Goal: Check status

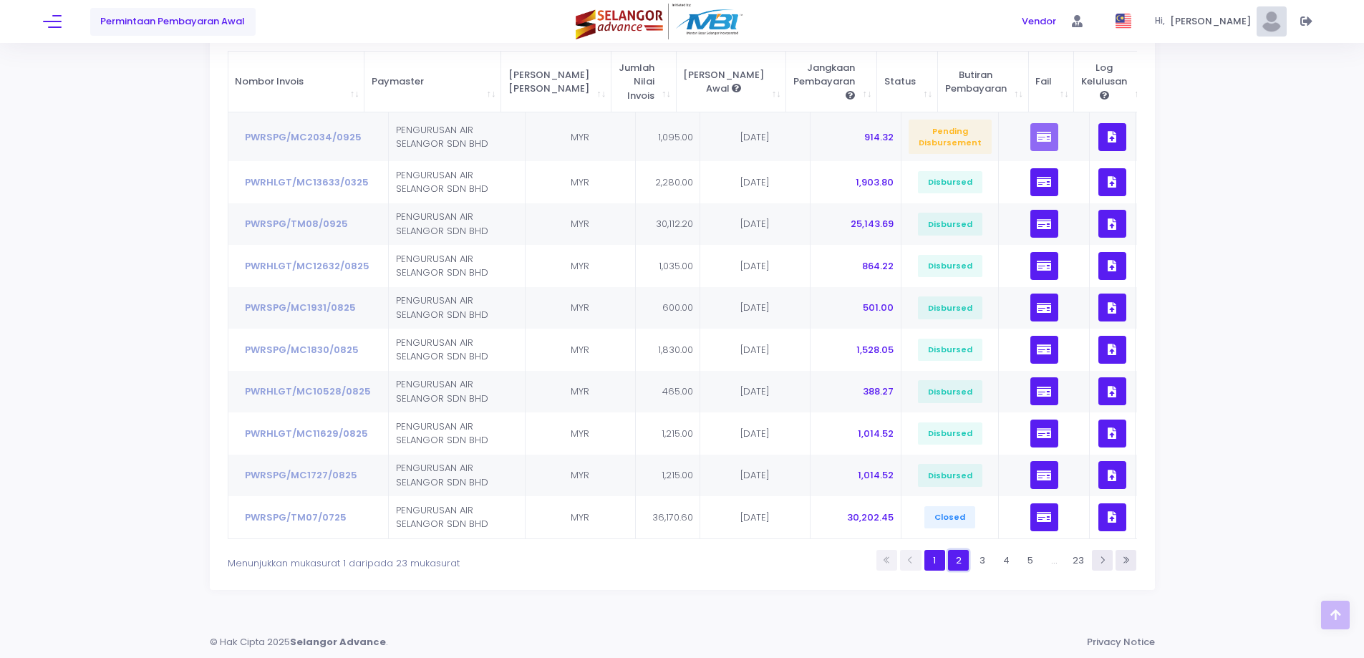
click at [959, 563] on link "2" at bounding box center [958, 560] width 21 height 21
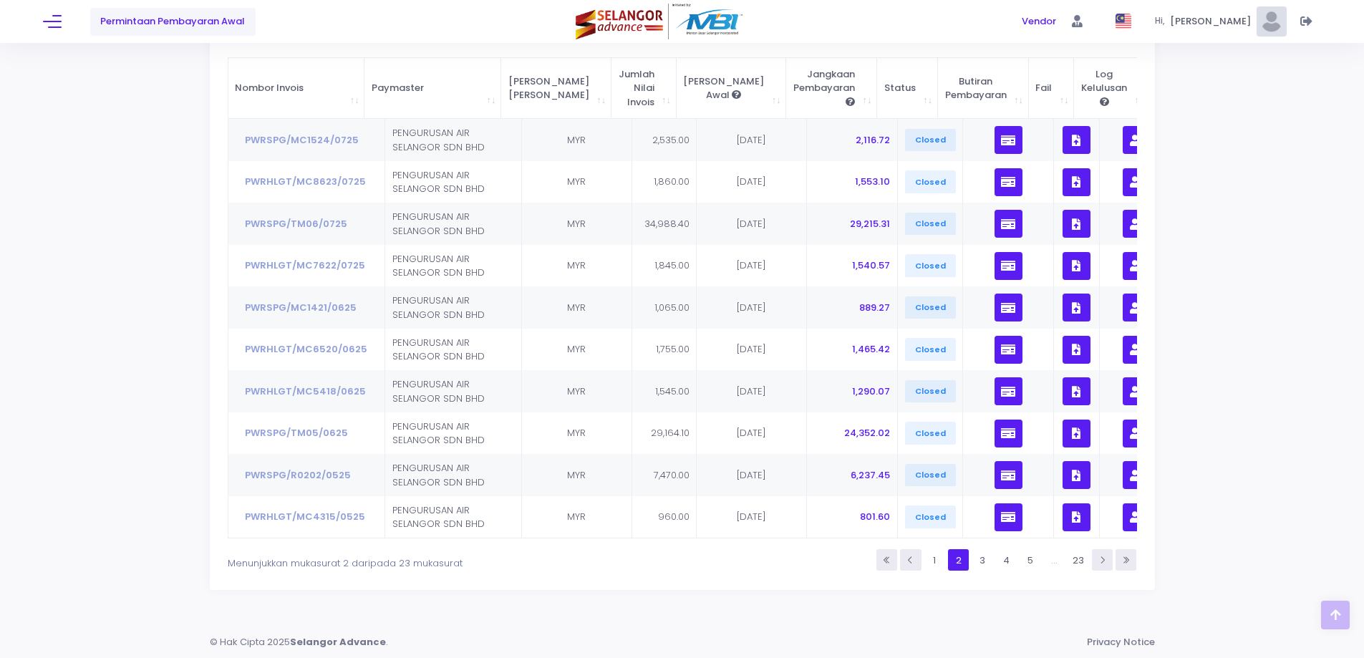
scroll to position [202, 0]
click at [972, 555] on link "3" at bounding box center [982, 559] width 21 height 21
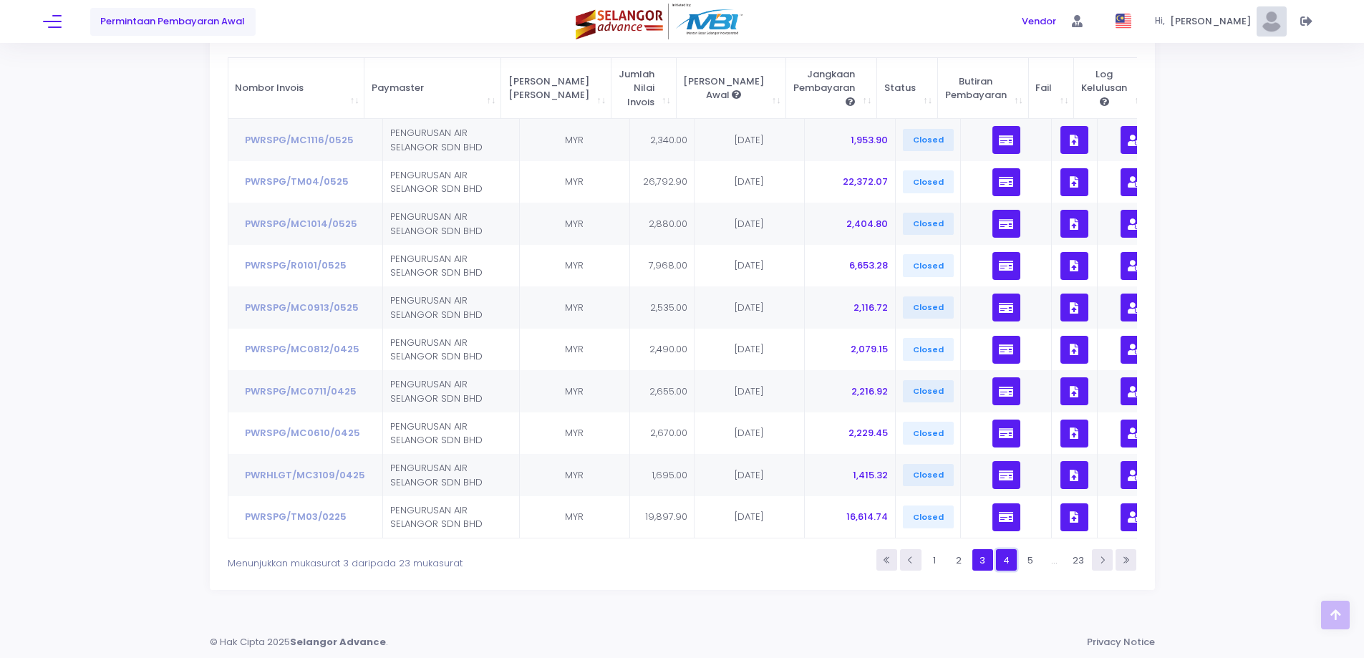
click at [1004, 555] on link "4" at bounding box center [1006, 559] width 21 height 21
click at [1035, 559] on link "5" at bounding box center [1029, 559] width 21 height 21
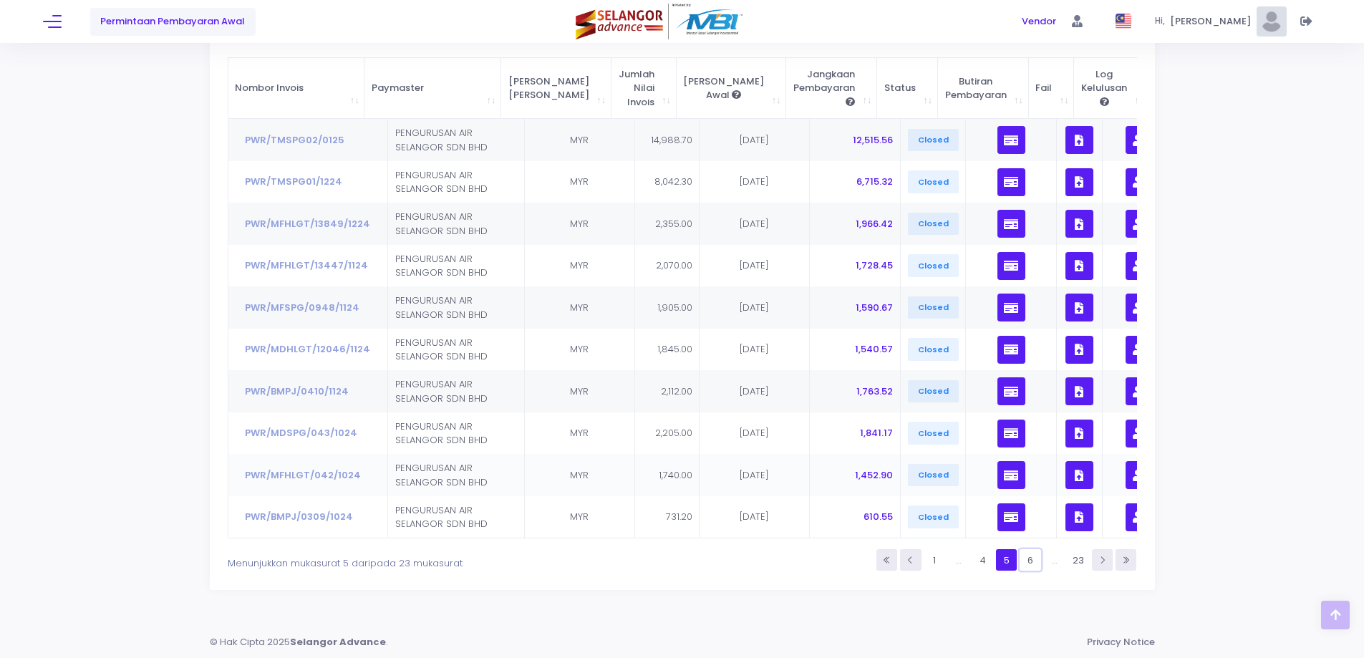
scroll to position [130, 0]
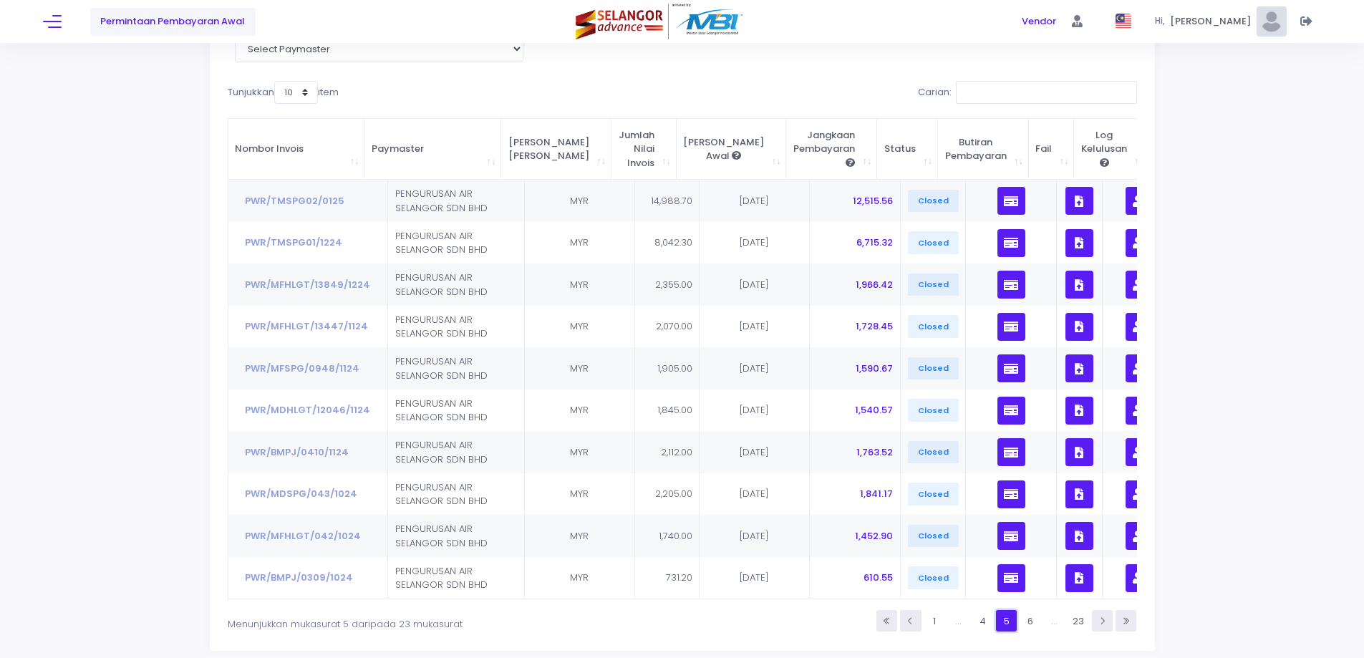
click at [1004, 629] on link "5" at bounding box center [1006, 620] width 21 height 21
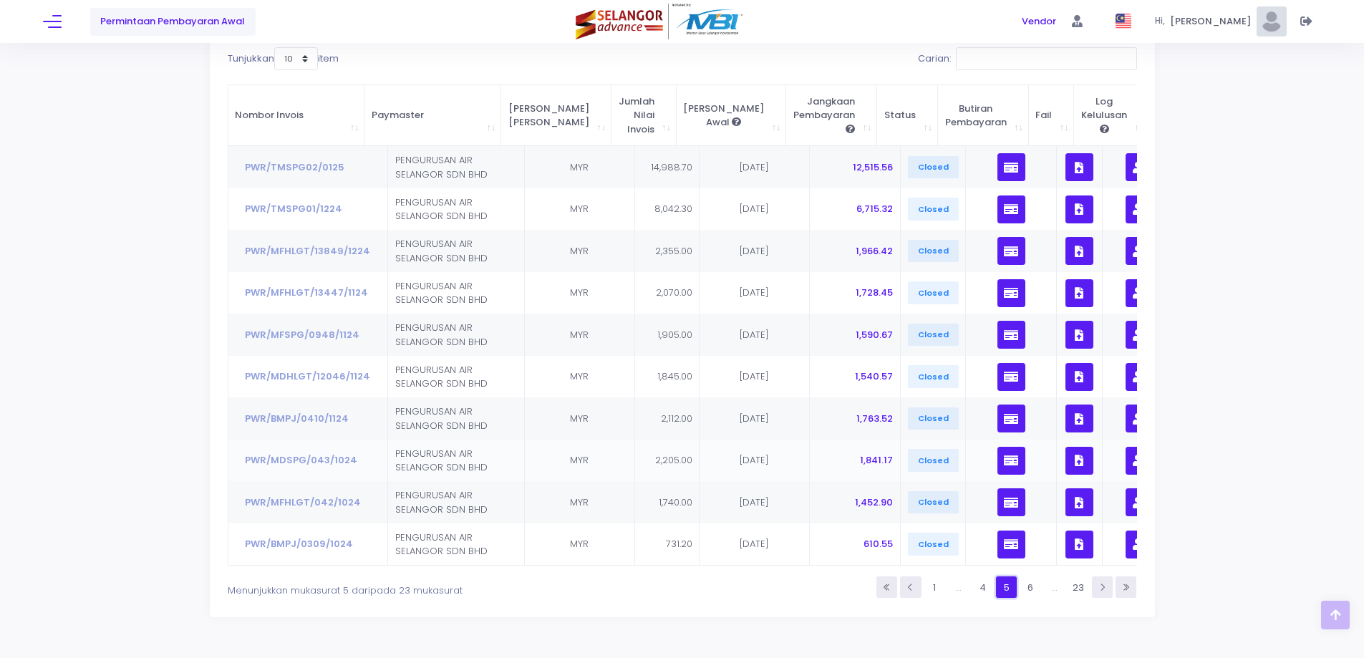
scroll to position [202, 0]
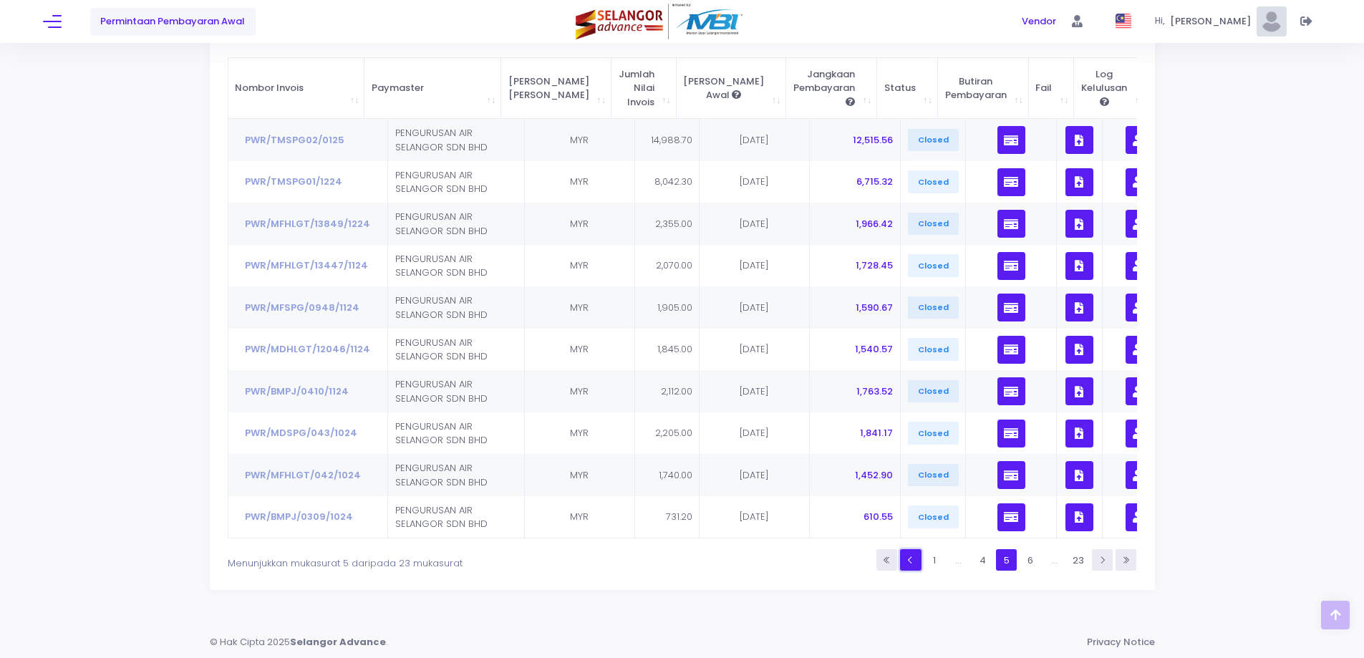
click at [907, 562] on icon at bounding box center [910, 559] width 9 height 9
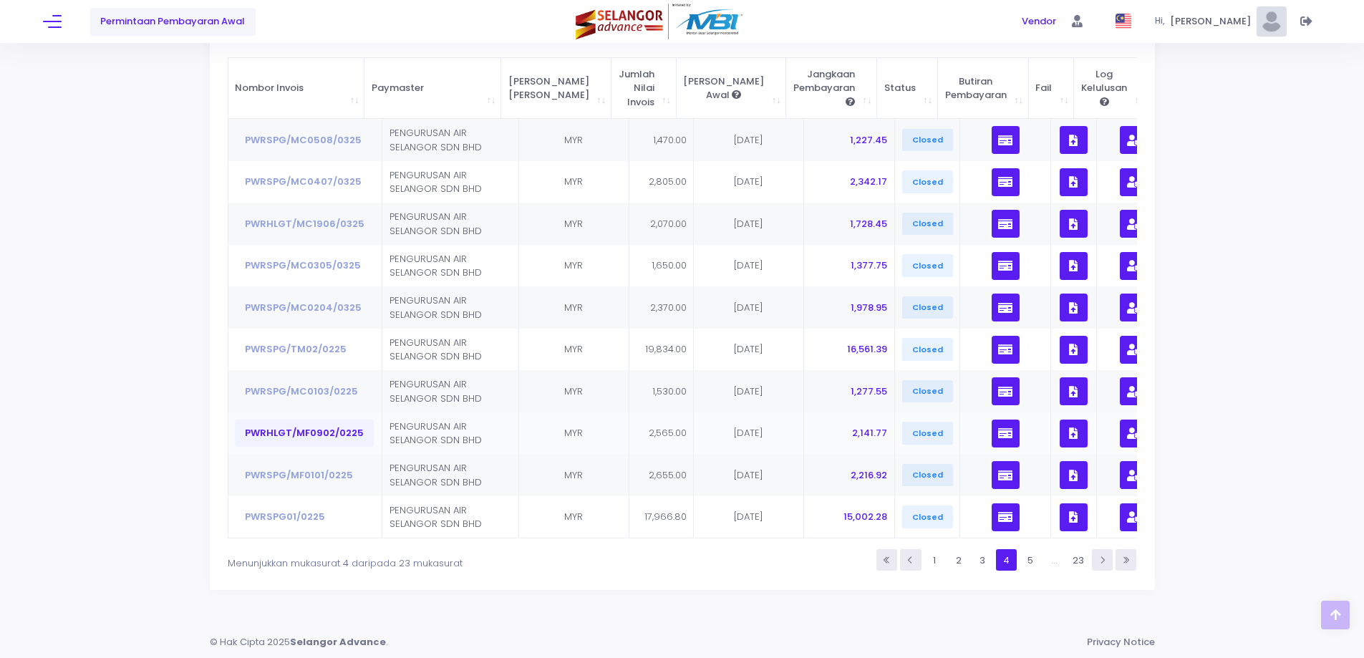
click at [327, 419] on button "PWRHLGT/MF0902/0225" at bounding box center [304, 432] width 139 height 27
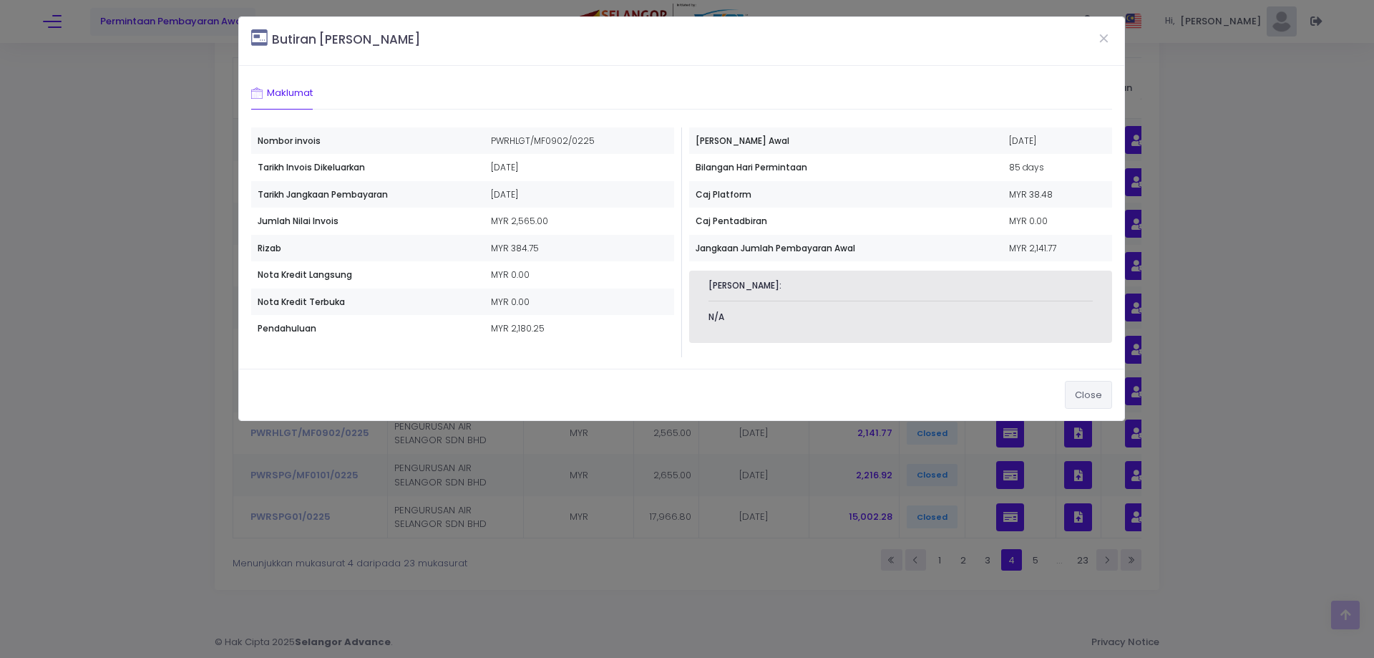
click at [1107, 395] on button "Close" at bounding box center [1088, 394] width 47 height 27
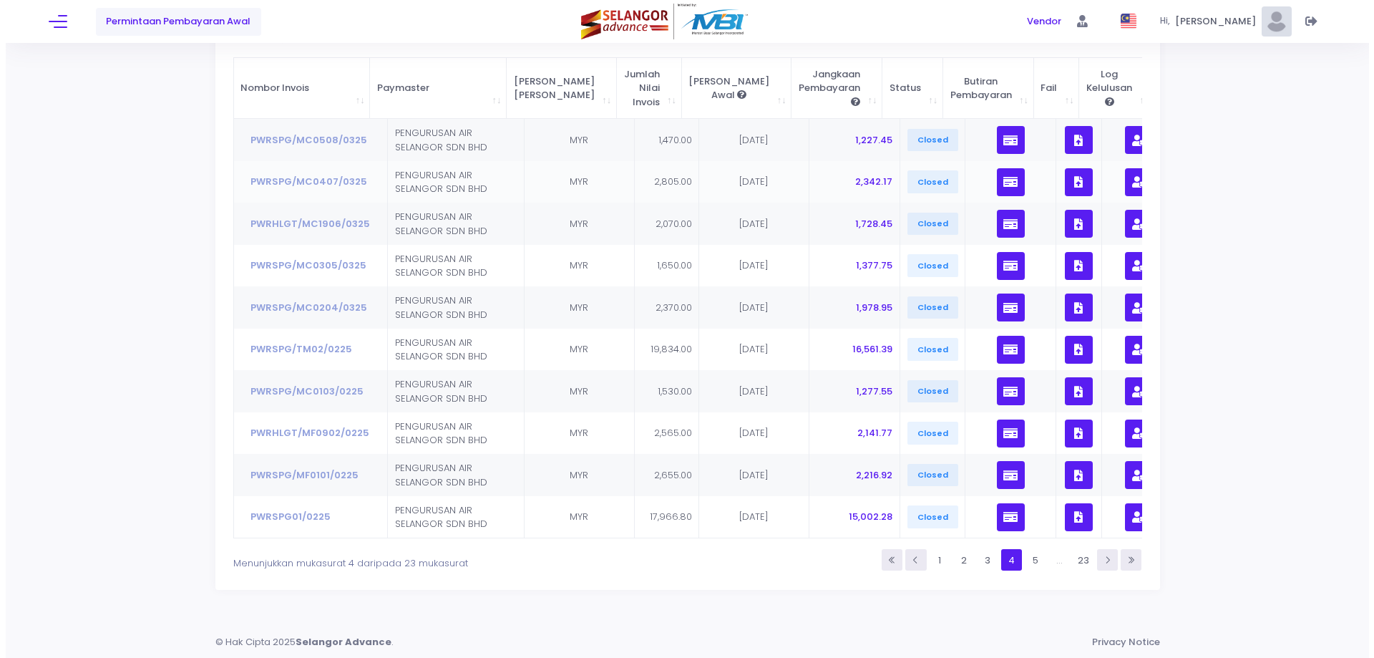
scroll to position [0, 0]
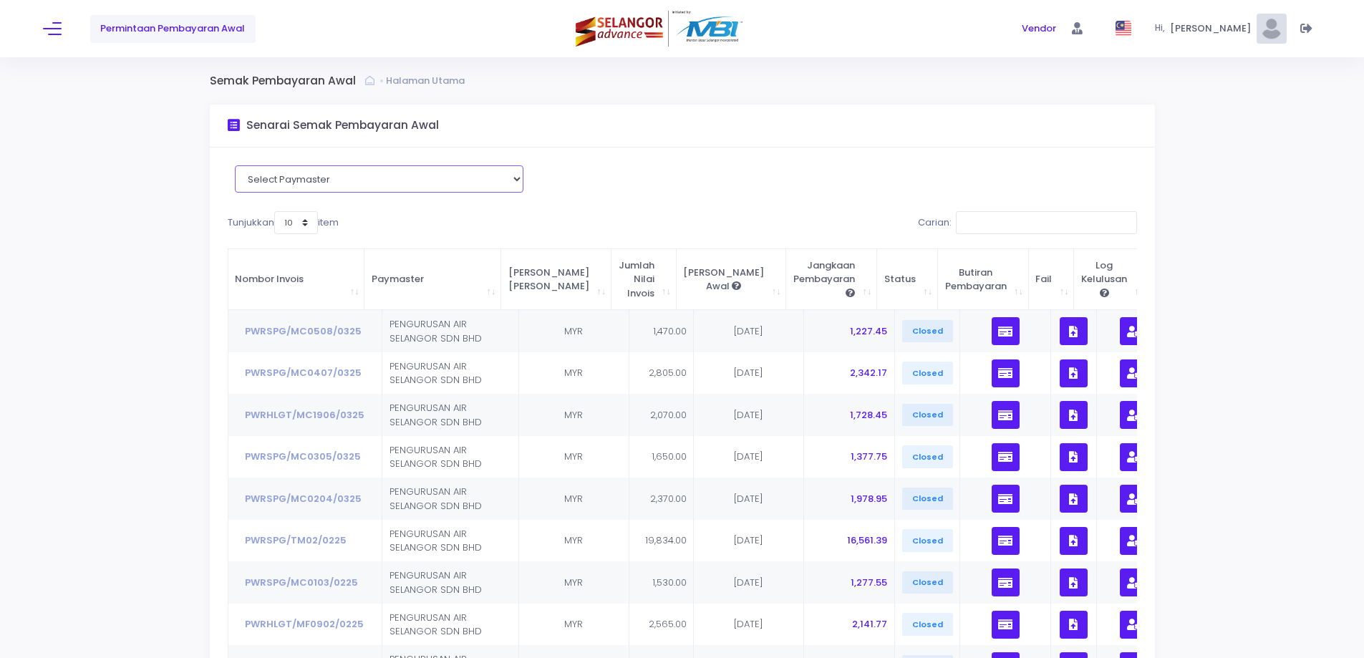
click at [394, 168] on select "Select Paymaster PENGURUSAN AIR SELANGOR SDN BHD CUBIQ METERS SDN BHD" at bounding box center [379, 178] width 288 height 27
click at [977, 174] on div "Select Paymaster PENGURUSAN AIR SELANGOR SDN BHD CUBIQ METERS SDN BHD Tunjukkan…" at bounding box center [682, 464] width 945 height 634
click at [1032, 223] on input "Carian:" at bounding box center [1046, 222] width 181 height 23
paste input "PWRHLGT/MF0902/0225"
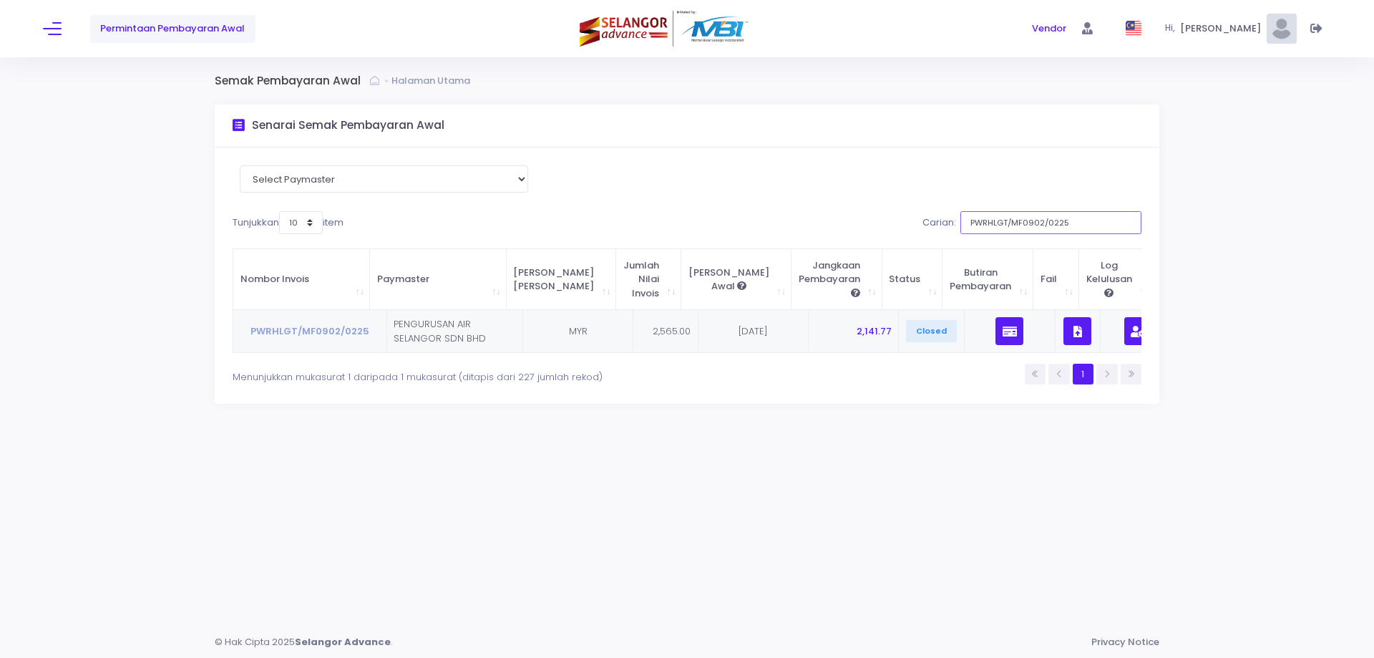
scroll to position [0, 5]
type input "PWRHLGT/MF0902/0225"
click at [1124, 222] on input "PWRHLGT/MF0902/0225" at bounding box center [1051, 222] width 181 height 23
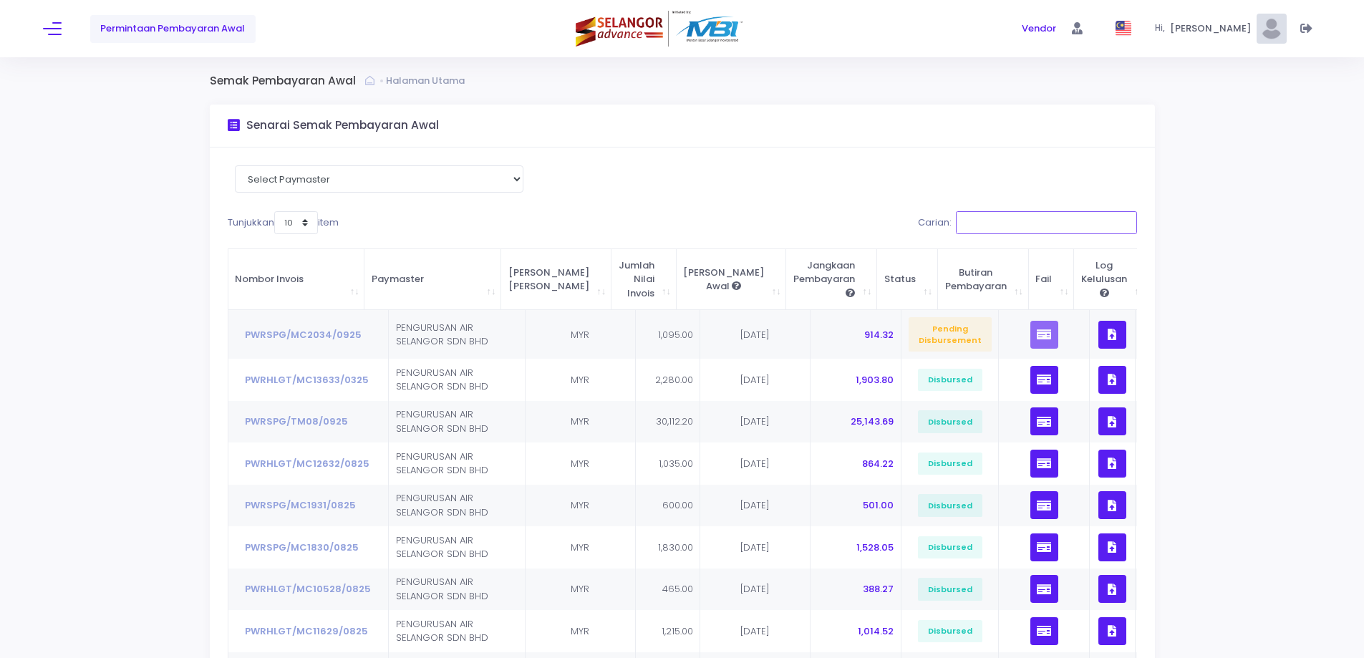
paste input "PWRHLGT/MC1906/0325"
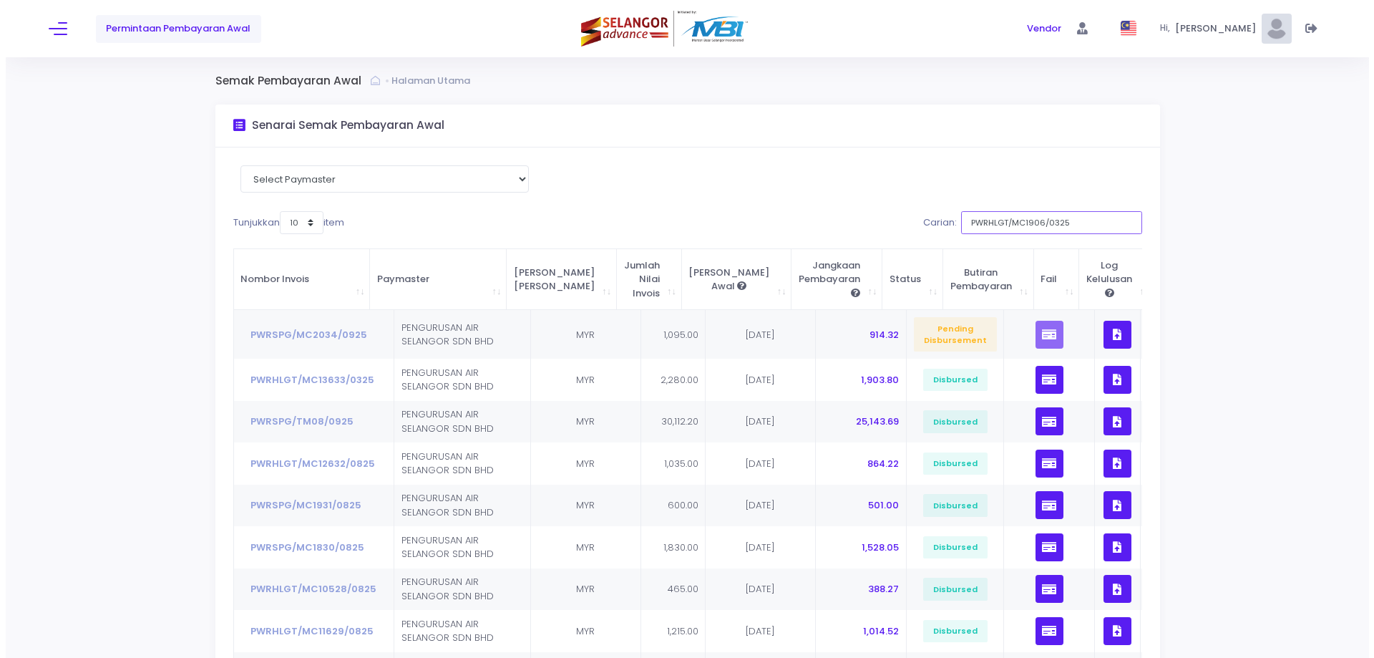
scroll to position [0, 5]
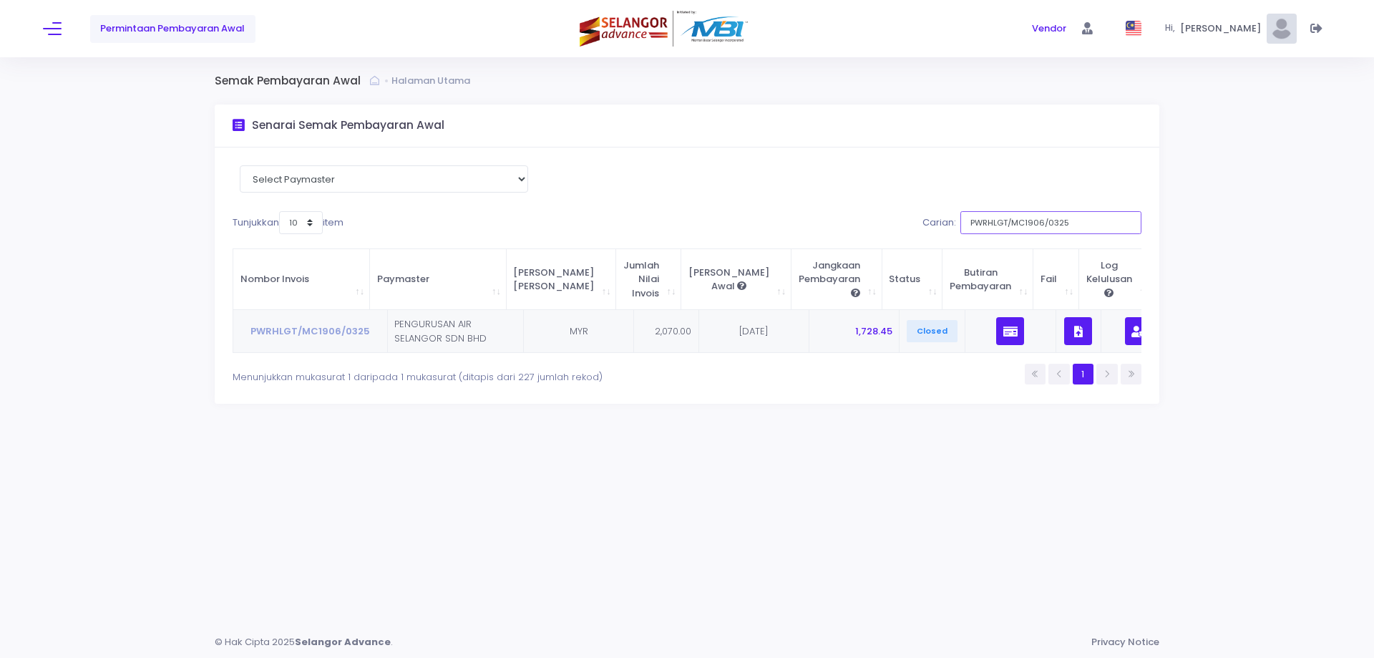
type input "PWRHLGT/MC1906/0325"
click at [1126, 224] on input "PWRHLGT/MC1906/0325" at bounding box center [1051, 222] width 181 height 23
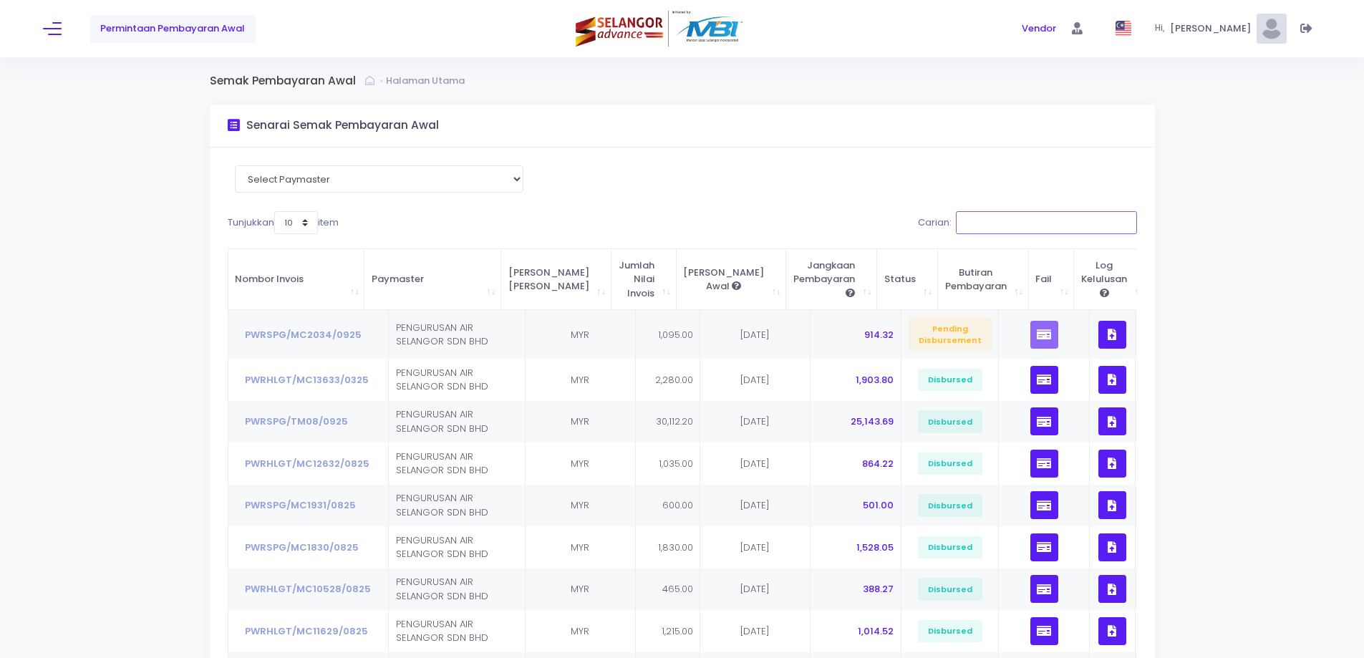
paste input "PWRHLGT/MC3109/0425"
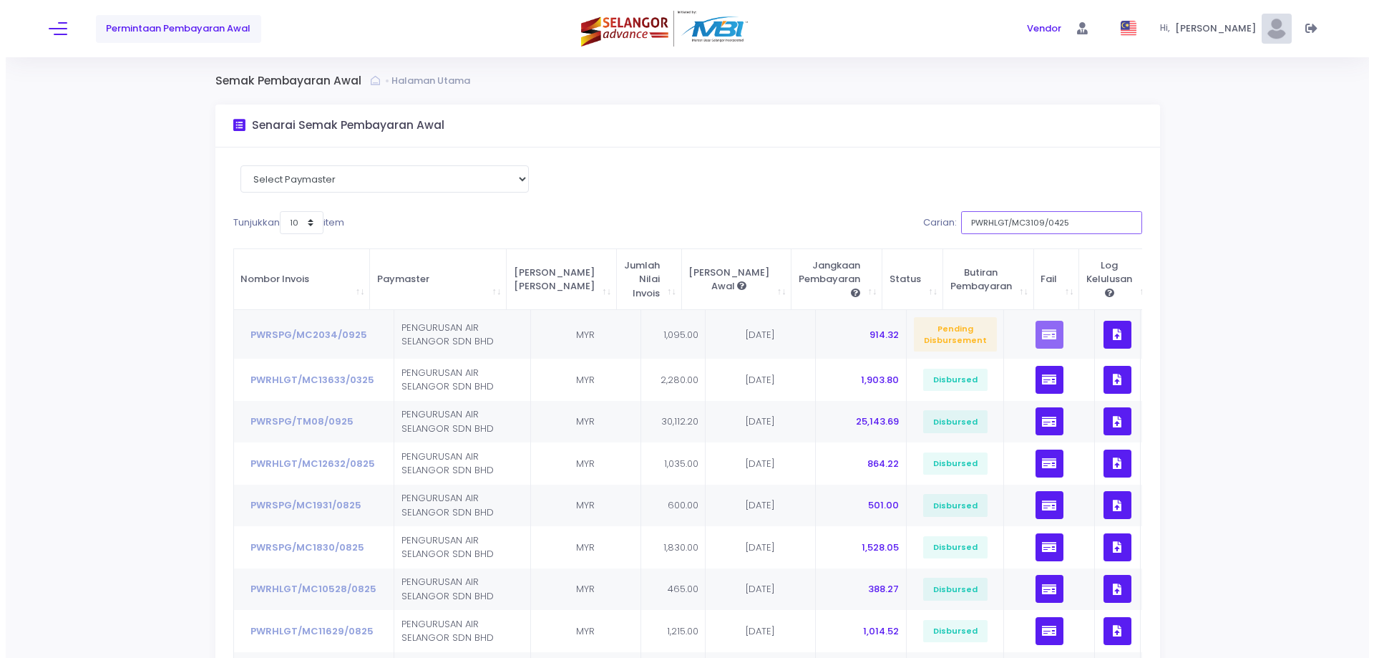
scroll to position [0, 5]
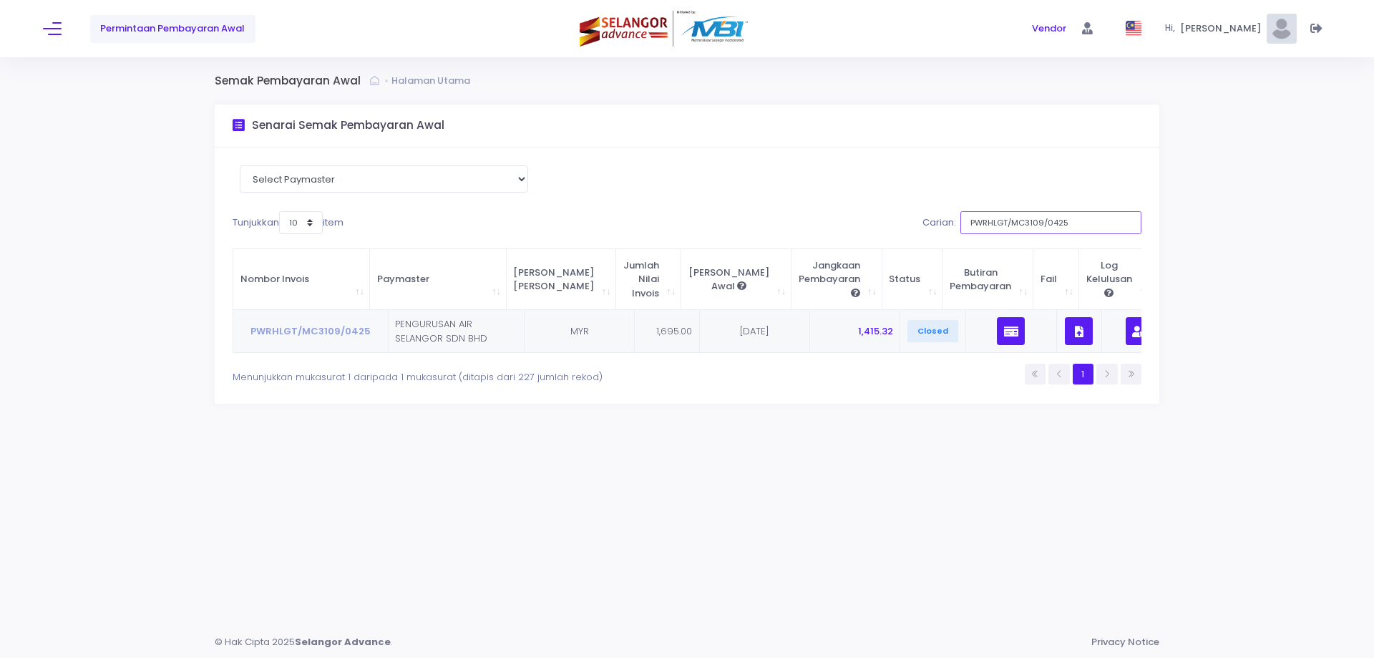
type input "PWRHLGT/MC3109/0425"
click at [1125, 220] on input "PWRHLGT/MC3109/0425" at bounding box center [1051, 222] width 181 height 23
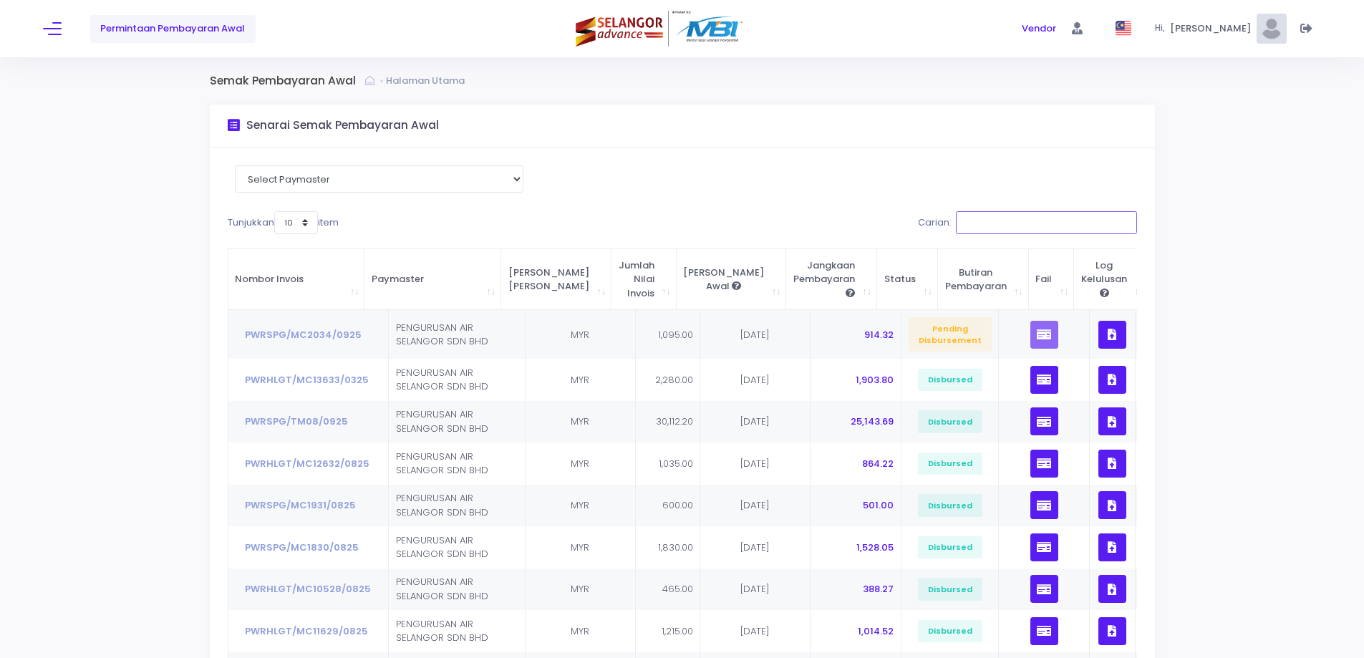
paste input "PWRHLGT/MC4315/0525"
type input "PWRHLGT/MC4315/0525"
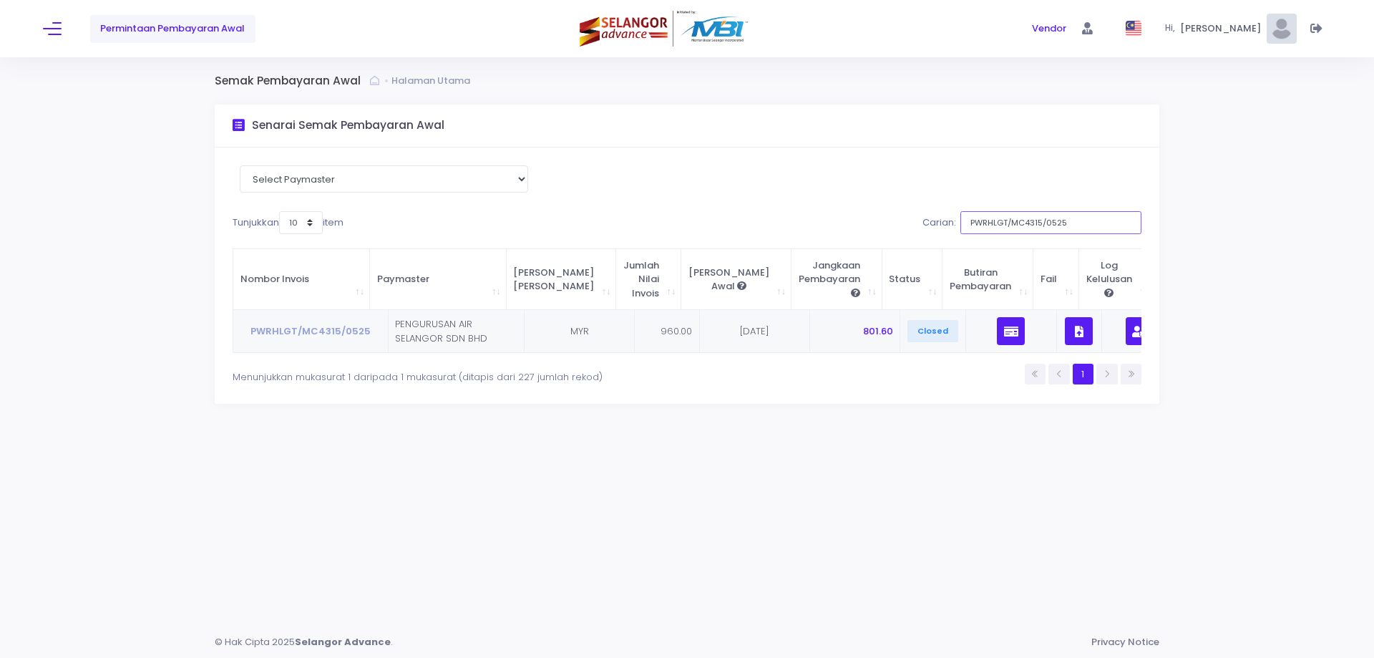
click at [1127, 225] on input "PWRHLGT/MC4315/0525" at bounding box center [1051, 222] width 181 height 23
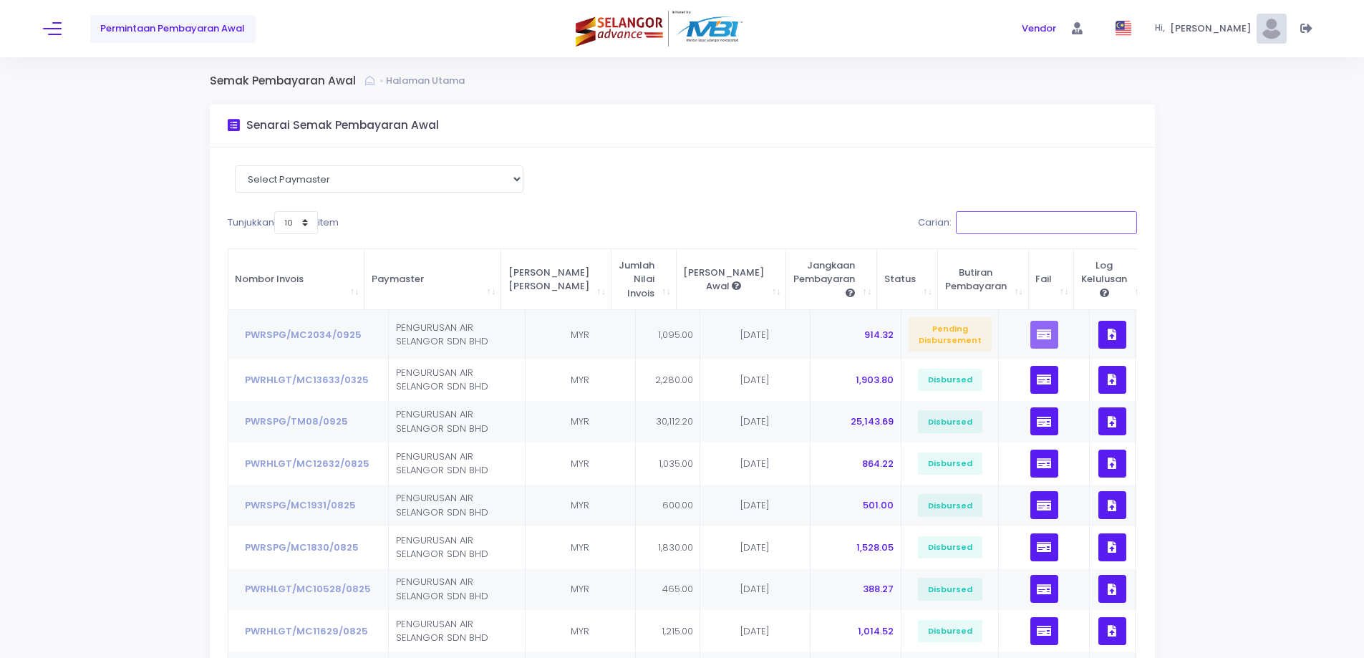
click at [1031, 220] on input "Carian:" at bounding box center [1046, 222] width 181 height 23
paste input "PWRHLGT/MC5418/0625"
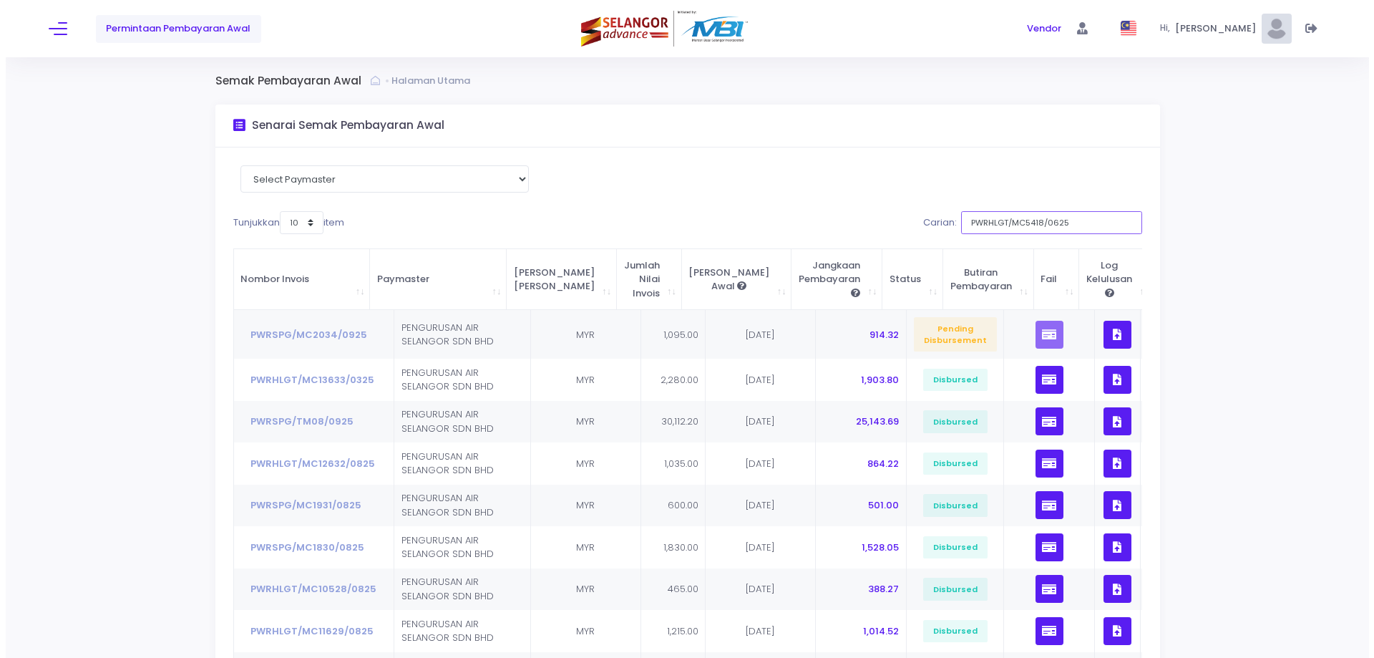
scroll to position [0, 5]
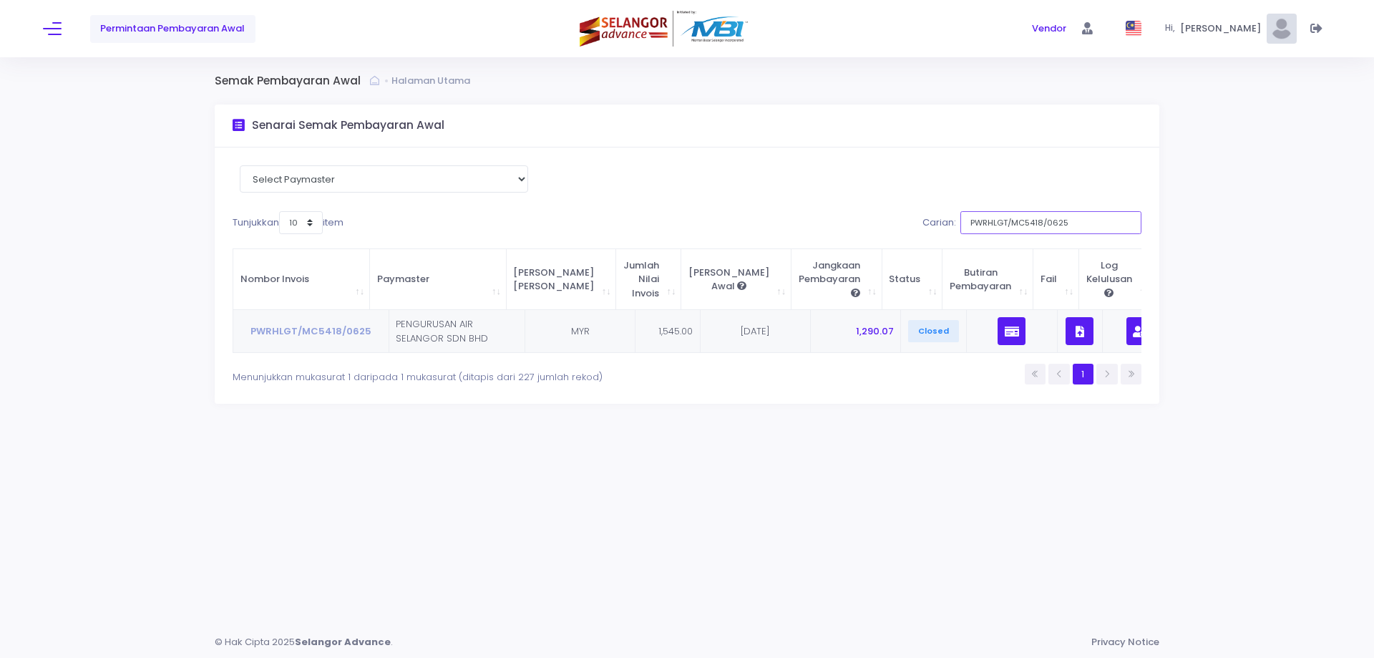
type input "PWRHLGT/MC5418/0625"
